Goal: Information Seeking & Learning: Check status

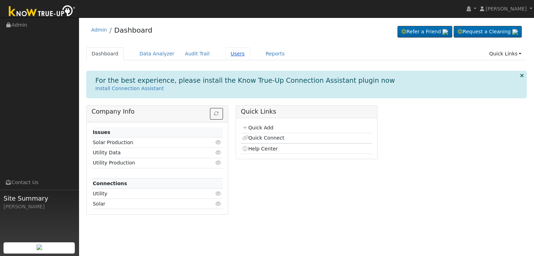
click at [225, 57] on link "Users" at bounding box center [237, 53] width 25 height 13
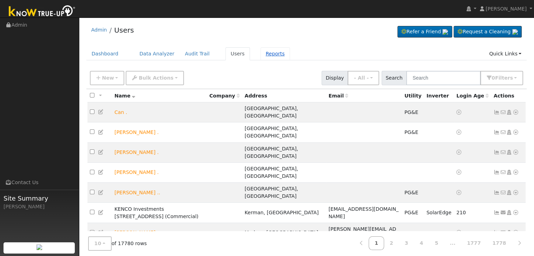
click at [261, 54] on link "Reports" at bounding box center [276, 53] width 30 height 13
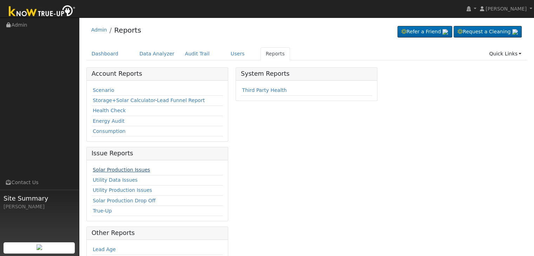
click at [117, 170] on link "Solar Production Issues" at bounding box center [121, 170] width 57 height 6
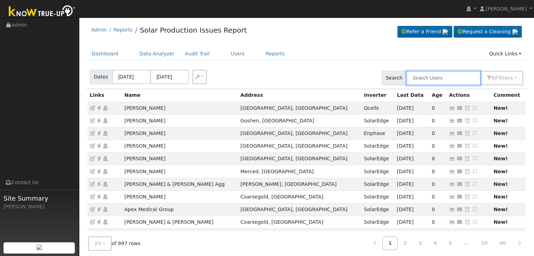
click at [447, 83] on input "text" at bounding box center [443, 78] width 74 height 14
click at [509, 77] on span "Filter s" at bounding box center [504, 78] width 18 height 6
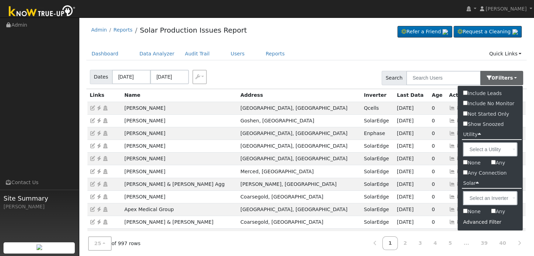
click at [480, 222] on div "Advanced Filter" at bounding box center [490, 222] width 65 height 11
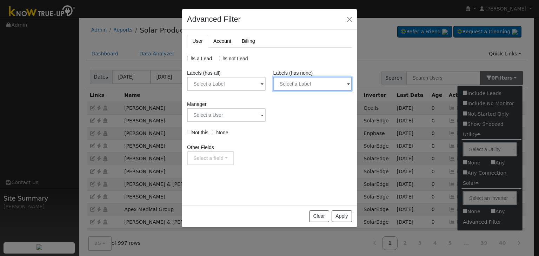
click at [266, 88] on input "text" at bounding box center [226, 84] width 79 height 14
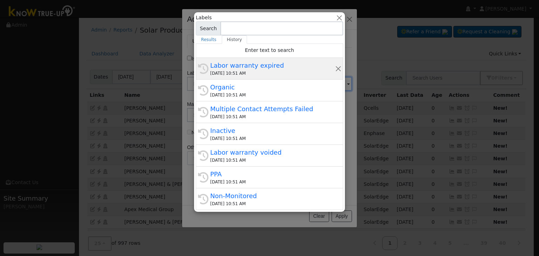
click at [252, 70] on div "08/27/2025 10:51 AM" at bounding box center [272, 73] width 125 height 6
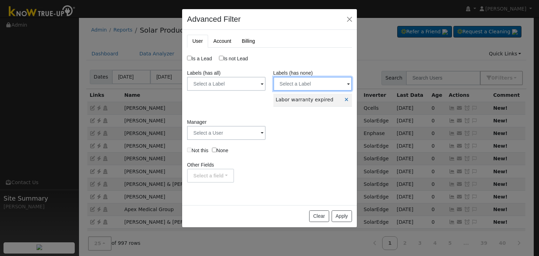
click at [266, 80] on input "text" at bounding box center [226, 84] width 79 height 14
click at [266, 83] on input "text" at bounding box center [226, 84] width 79 height 14
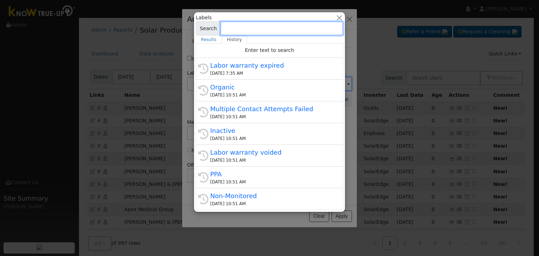
click at [333, 85] on div "Organic" at bounding box center [272, 87] width 125 height 9
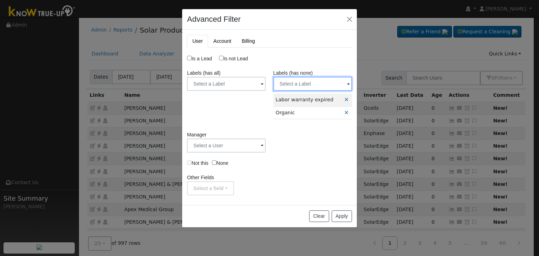
click at [266, 83] on input "text" at bounding box center [226, 84] width 79 height 14
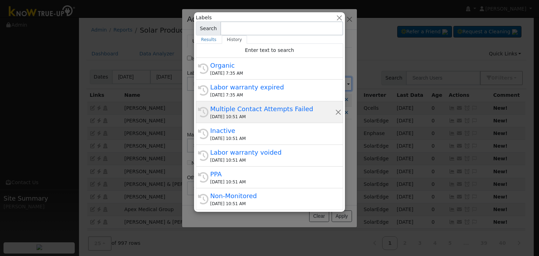
click at [276, 108] on div "Multiple Contact Attempts Failed" at bounding box center [272, 108] width 125 height 9
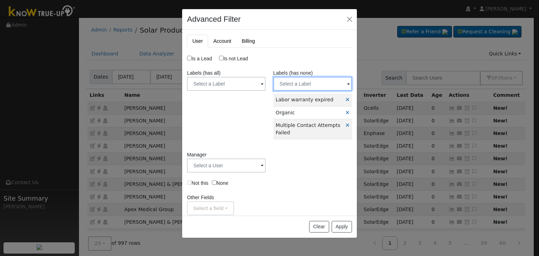
click at [266, 88] on input "text" at bounding box center [226, 84] width 79 height 14
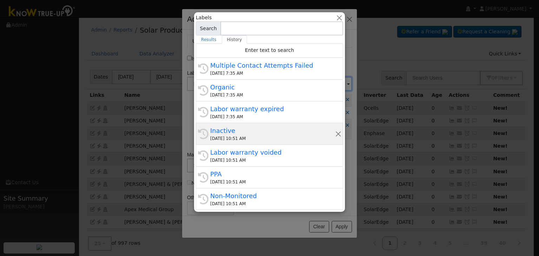
click at [253, 132] on div "Inactive" at bounding box center [272, 130] width 125 height 9
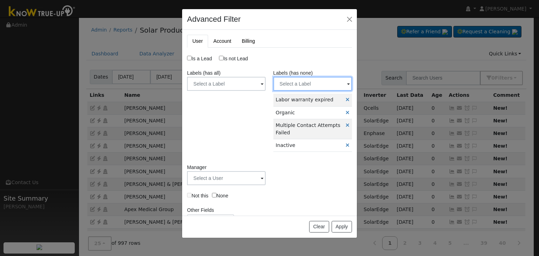
click at [266, 81] on input "text" at bounding box center [226, 84] width 79 height 14
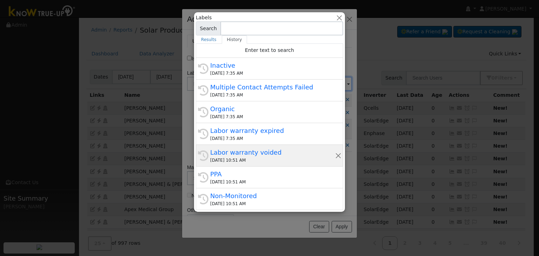
click at [268, 158] on div "08/27/2025 10:51 AM" at bounding box center [272, 160] width 125 height 6
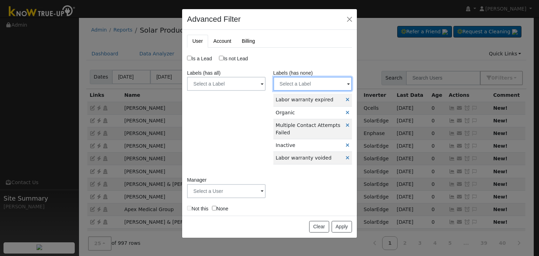
click at [266, 85] on input "text" at bounding box center [226, 84] width 79 height 14
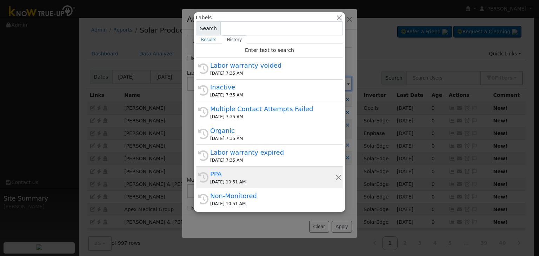
click at [259, 176] on div "PPA" at bounding box center [272, 174] width 125 height 9
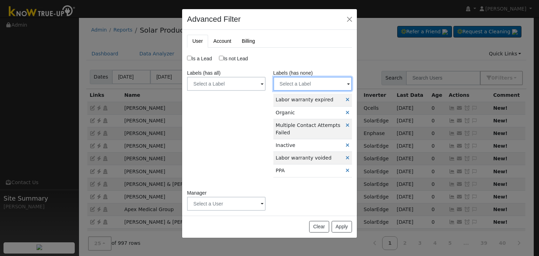
click at [266, 86] on input "text" at bounding box center [226, 84] width 79 height 14
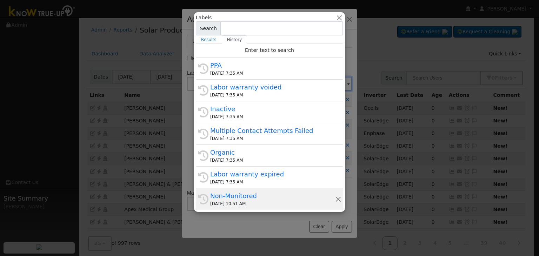
click at [249, 194] on div "Non-Monitored" at bounding box center [272, 195] width 125 height 9
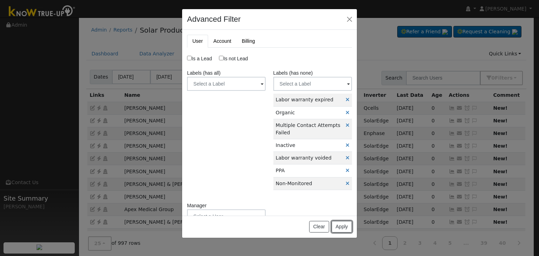
click at [340, 227] on button "Apply" at bounding box center [342, 227] width 20 height 12
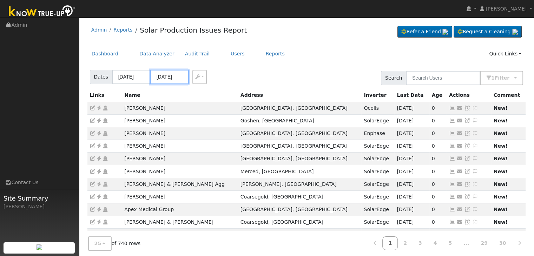
click at [172, 78] on input "08/27/2025" at bounding box center [169, 77] width 39 height 14
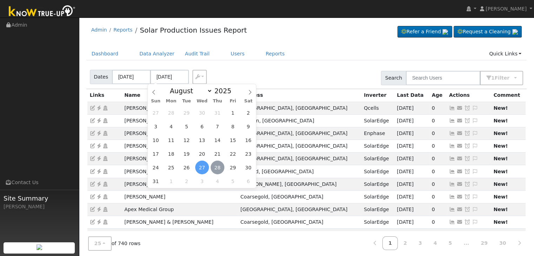
click at [217, 166] on span "28" at bounding box center [218, 168] width 14 height 14
type input "08/28/2025"
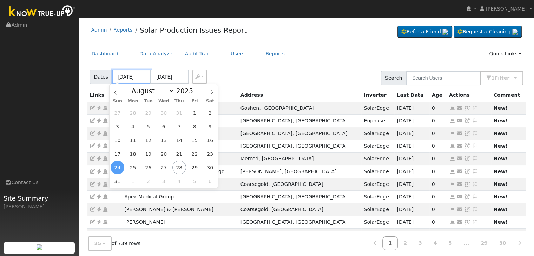
click at [124, 74] on input "08/24/2025" at bounding box center [131, 77] width 39 height 14
click at [151, 170] on span "26" at bounding box center [149, 168] width 14 height 14
type input "08/26/2025"
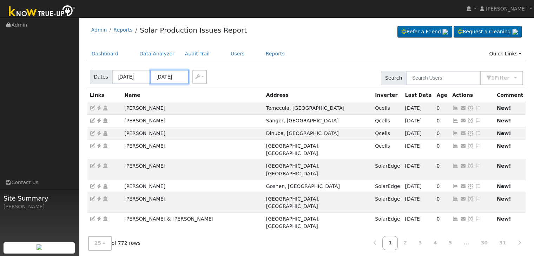
click at [171, 78] on input "08/30/2025" at bounding box center [169, 77] width 39 height 14
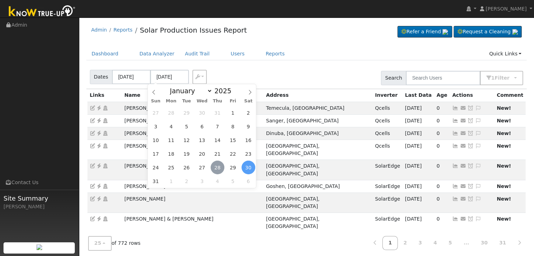
click at [216, 165] on span "28" at bounding box center [218, 168] width 14 height 14
type input "08/28/2025"
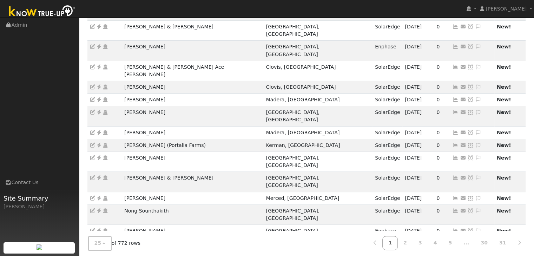
scroll to position [195, 0]
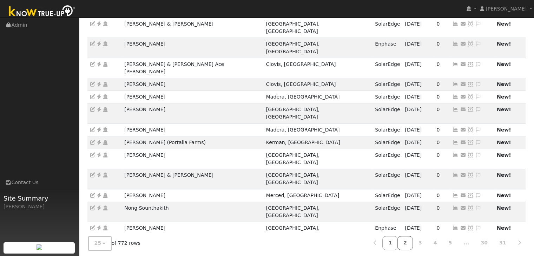
click at [413, 239] on link "2" at bounding box center [405, 244] width 15 height 14
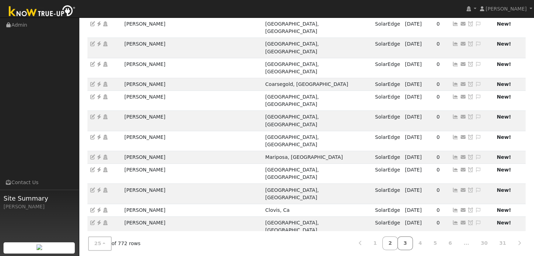
click at [413, 237] on link "3" at bounding box center [405, 244] width 15 height 14
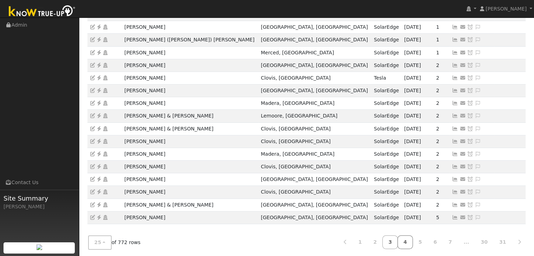
click at [413, 243] on link "4" at bounding box center [405, 243] width 15 height 14
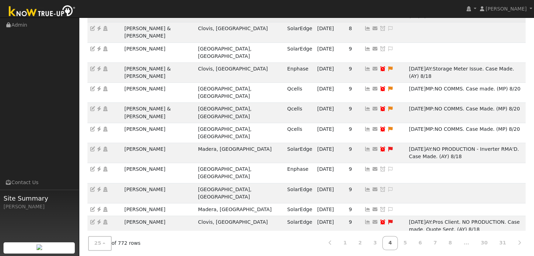
scroll to position [210, 0]
